Goal: Navigation & Orientation: Find specific page/section

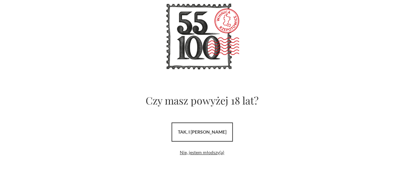
scroll to position [34, 0]
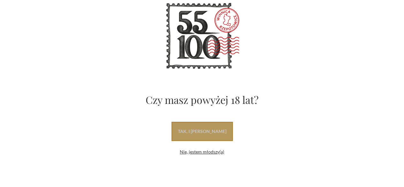
click at [202, 137] on link "tak, i uwielbiam wino" at bounding box center [202, 131] width 61 height 19
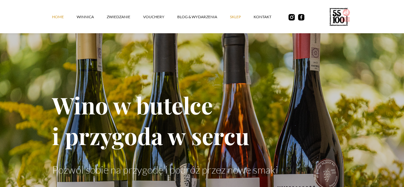
click at [230, 23] on link "SKLEP" at bounding box center [242, 16] width 24 height 19
